Goal: Information Seeking & Learning: Learn about a topic

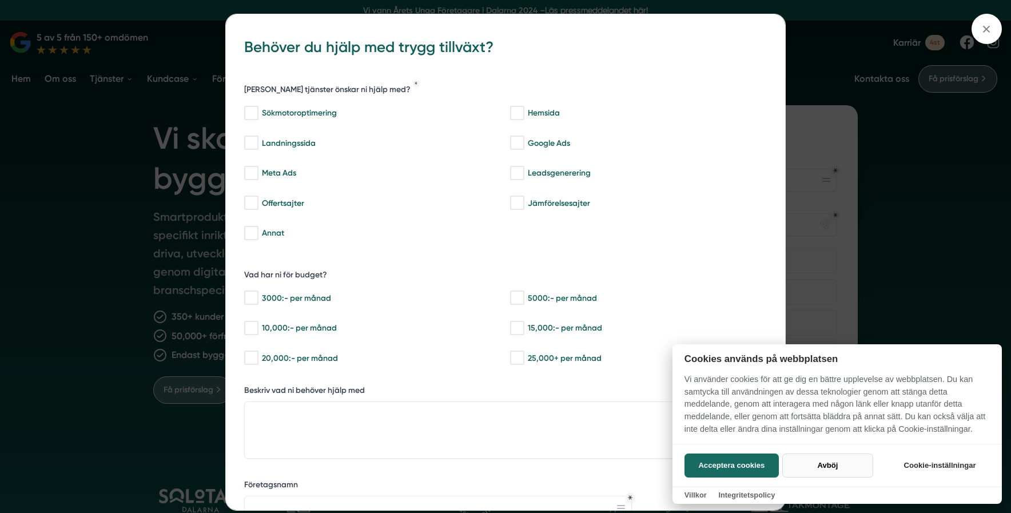
click at [835, 464] on button "Avböj" at bounding box center [827, 465] width 91 height 24
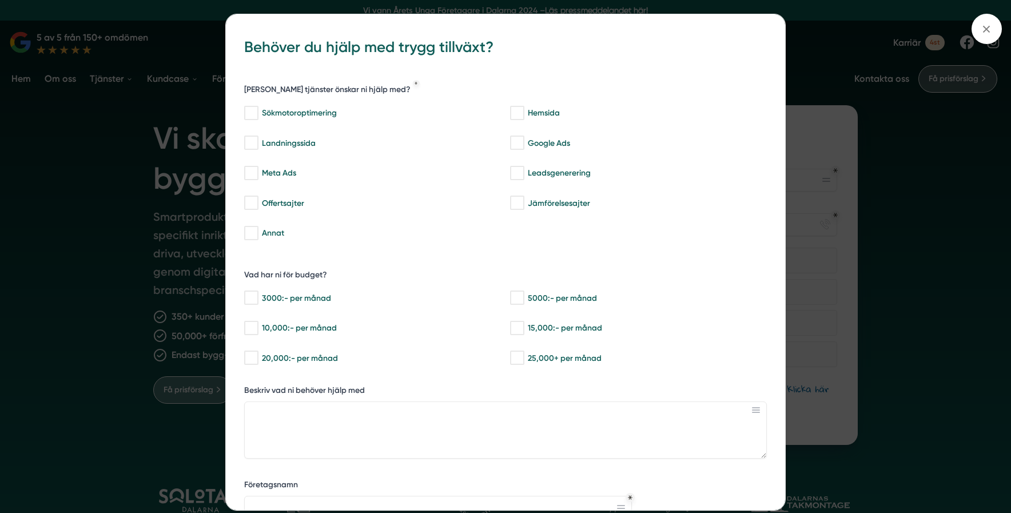
click at [826, 116] on div "bbc9b822-b2c6-488a-ab3e-9a2d59e49c7c Behöver du hjälp med trygg tillväxt? Vilka…" at bounding box center [505, 256] width 1011 height 513
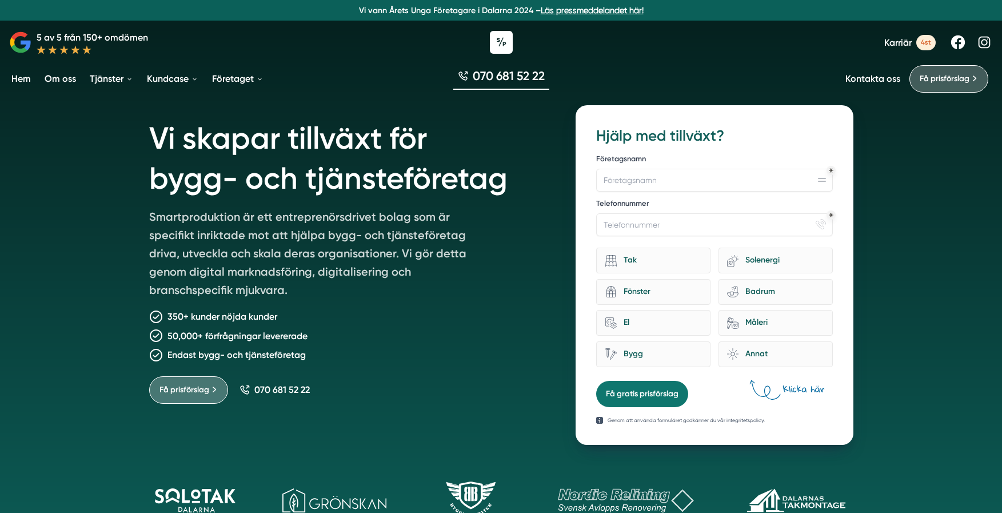
click at [919, 42] on span "4st" at bounding box center [925, 42] width 19 height 15
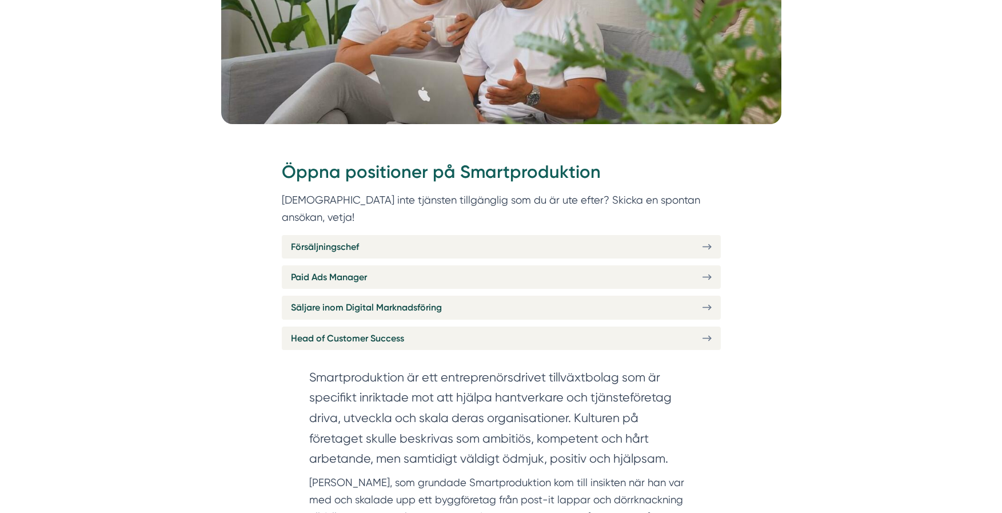
scroll to position [448, 0]
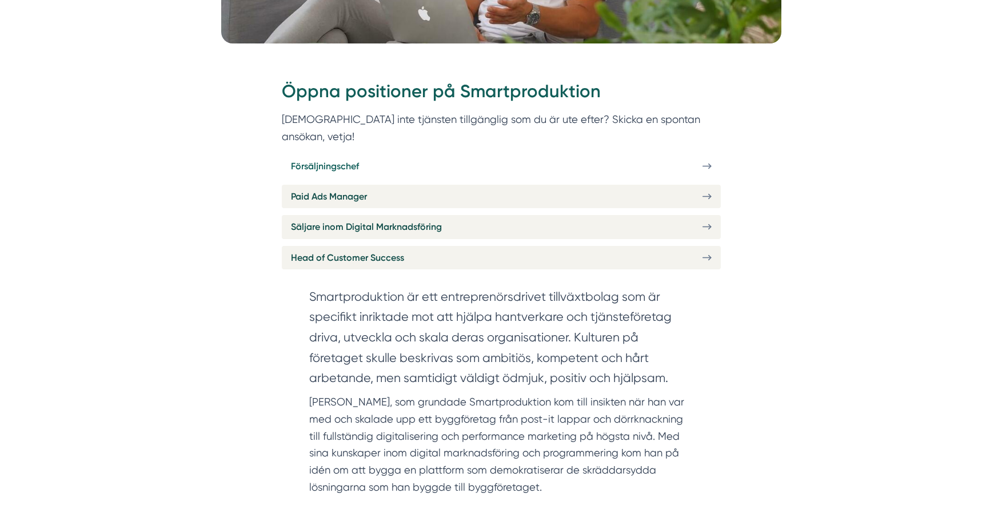
click at [642, 154] on link "Försäljningschef" at bounding box center [501, 165] width 439 height 23
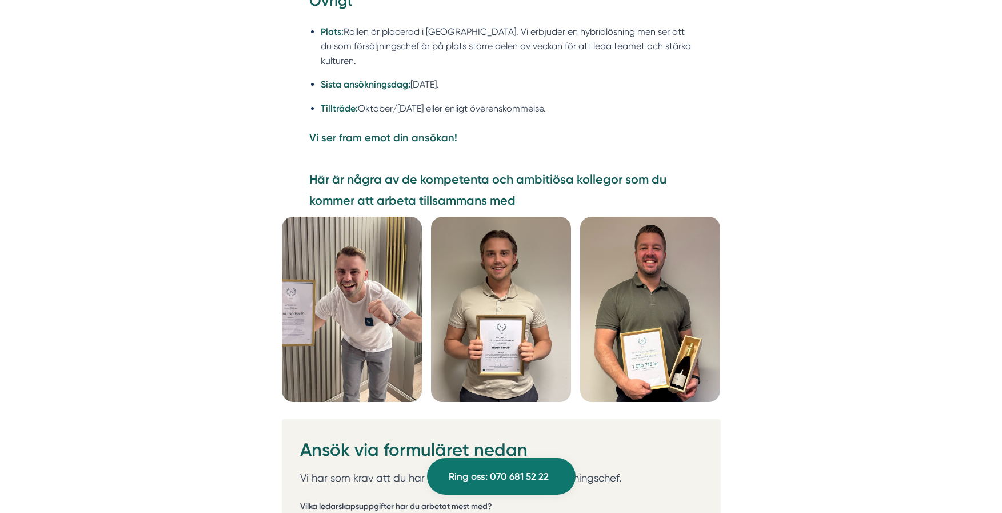
scroll to position [2995, 0]
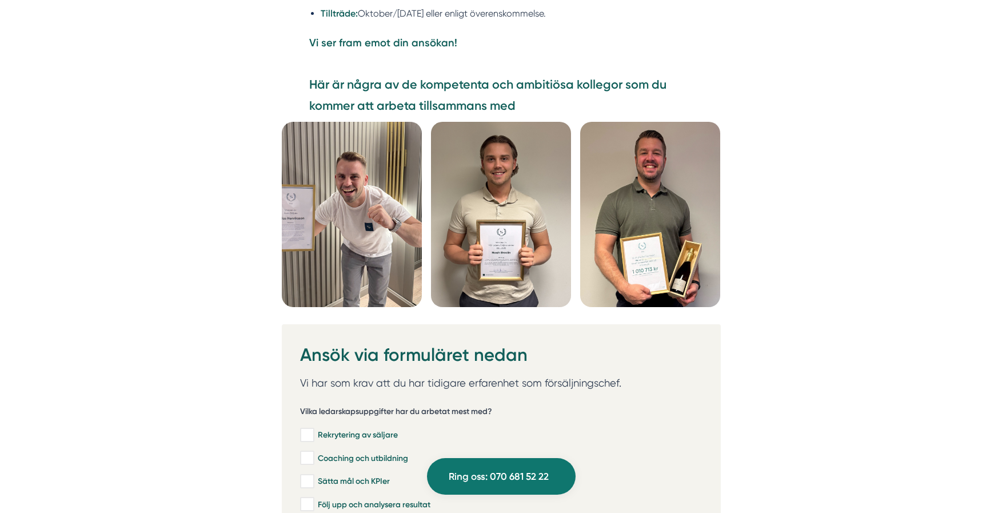
click at [657, 288] on img at bounding box center [650, 214] width 140 height 185
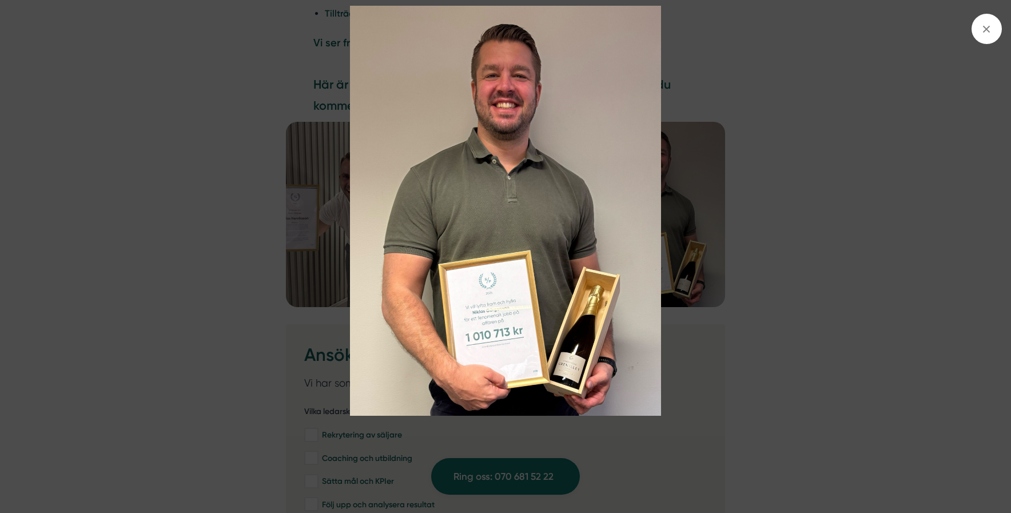
click at [838, 232] on img at bounding box center [505, 211] width 758 height 410
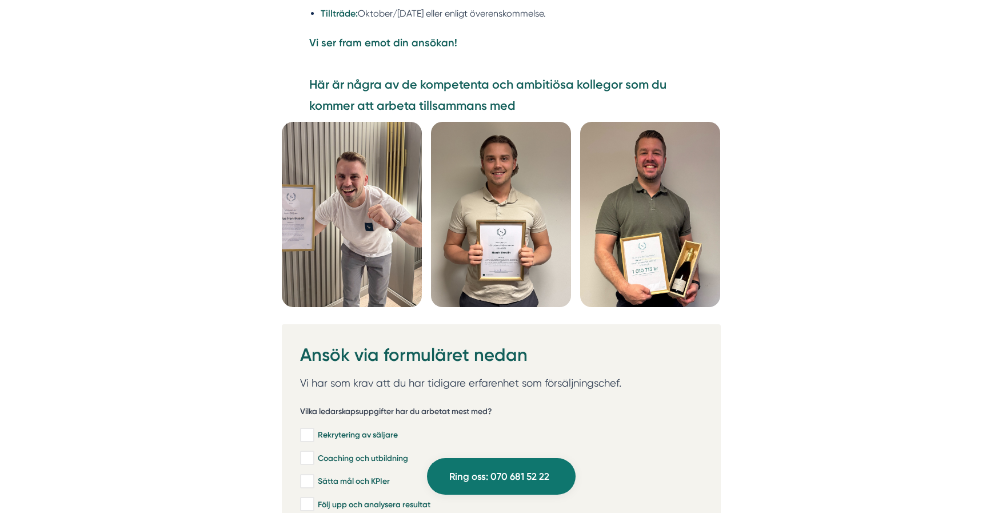
click at [355, 268] on img at bounding box center [352, 214] width 140 height 185
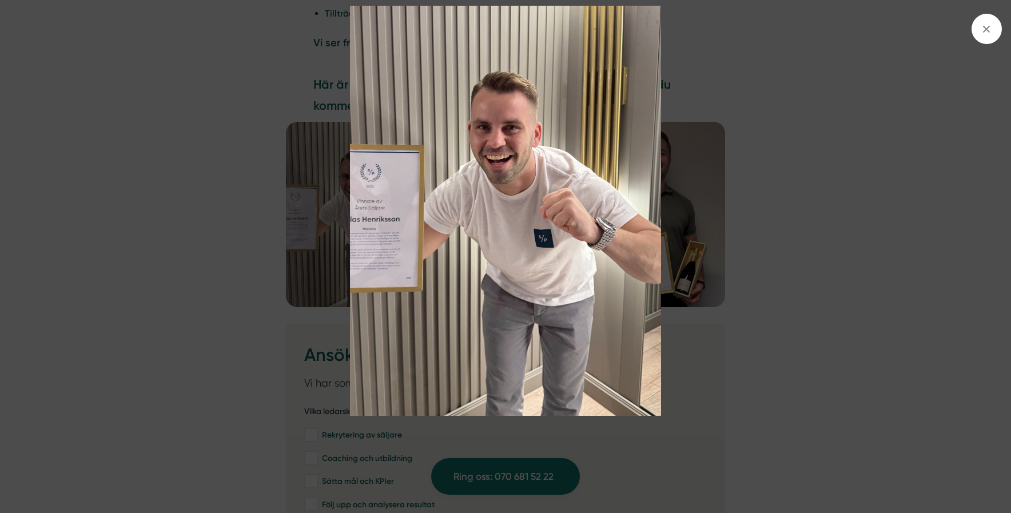
click at [831, 293] on img at bounding box center [505, 211] width 758 height 410
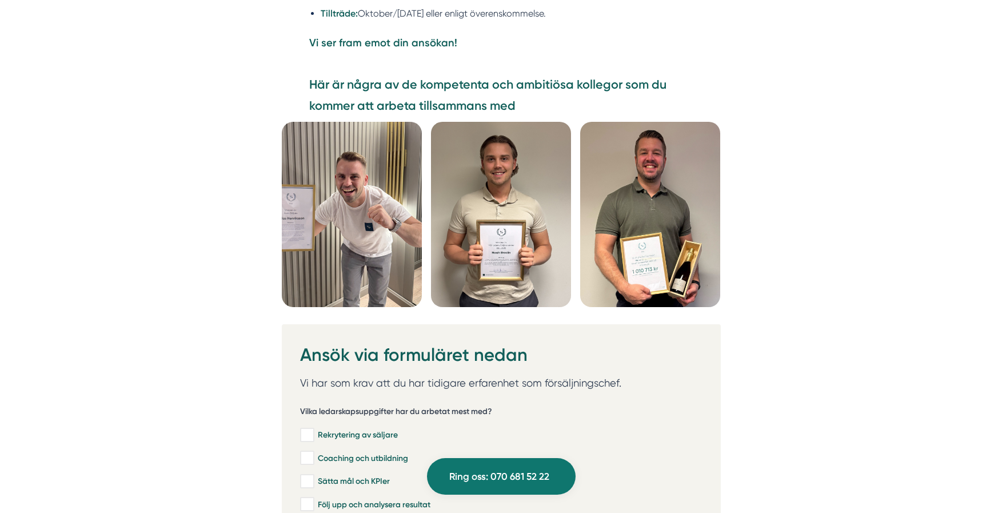
click at [540, 257] on img at bounding box center [501, 214] width 140 height 185
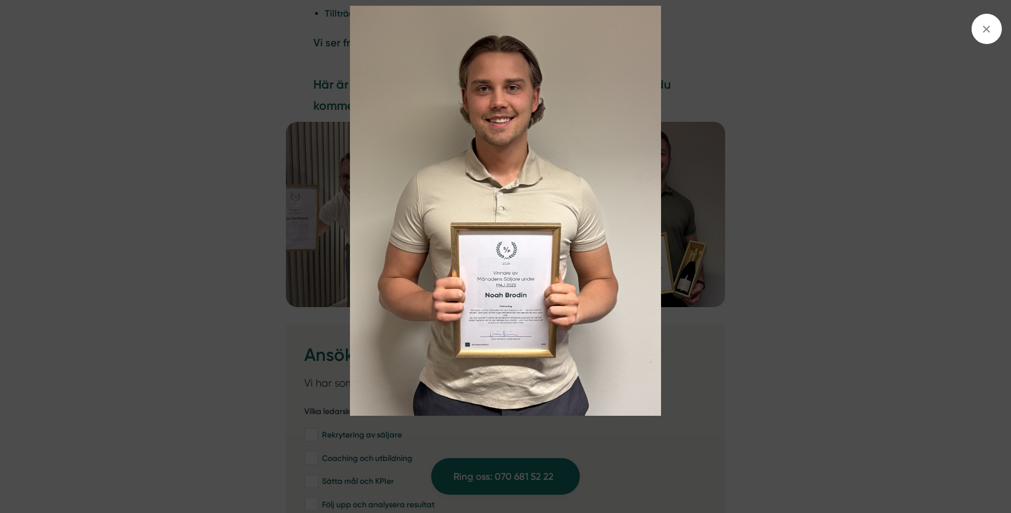
click at [850, 261] on img at bounding box center [505, 211] width 758 height 410
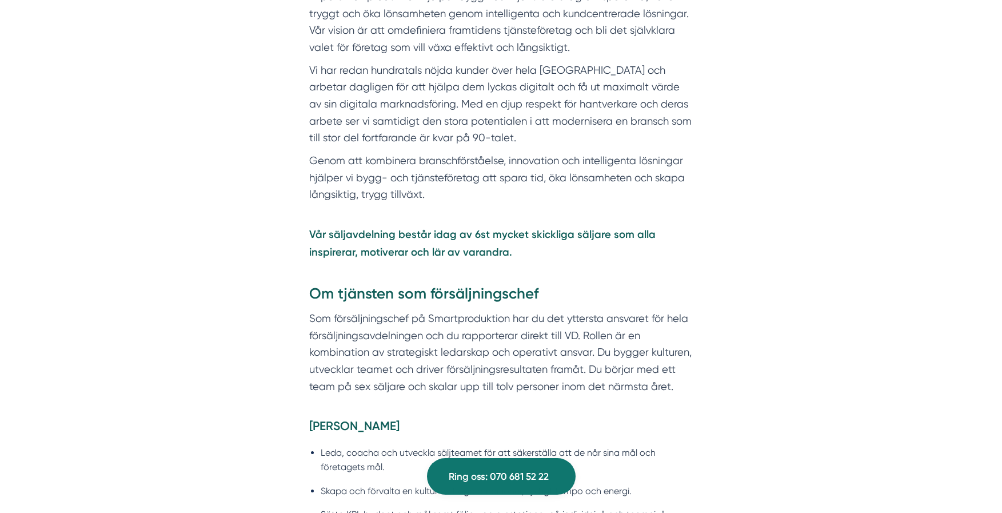
scroll to position [0, 0]
